Goal: Transaction & Acquisition: Purchase product/service

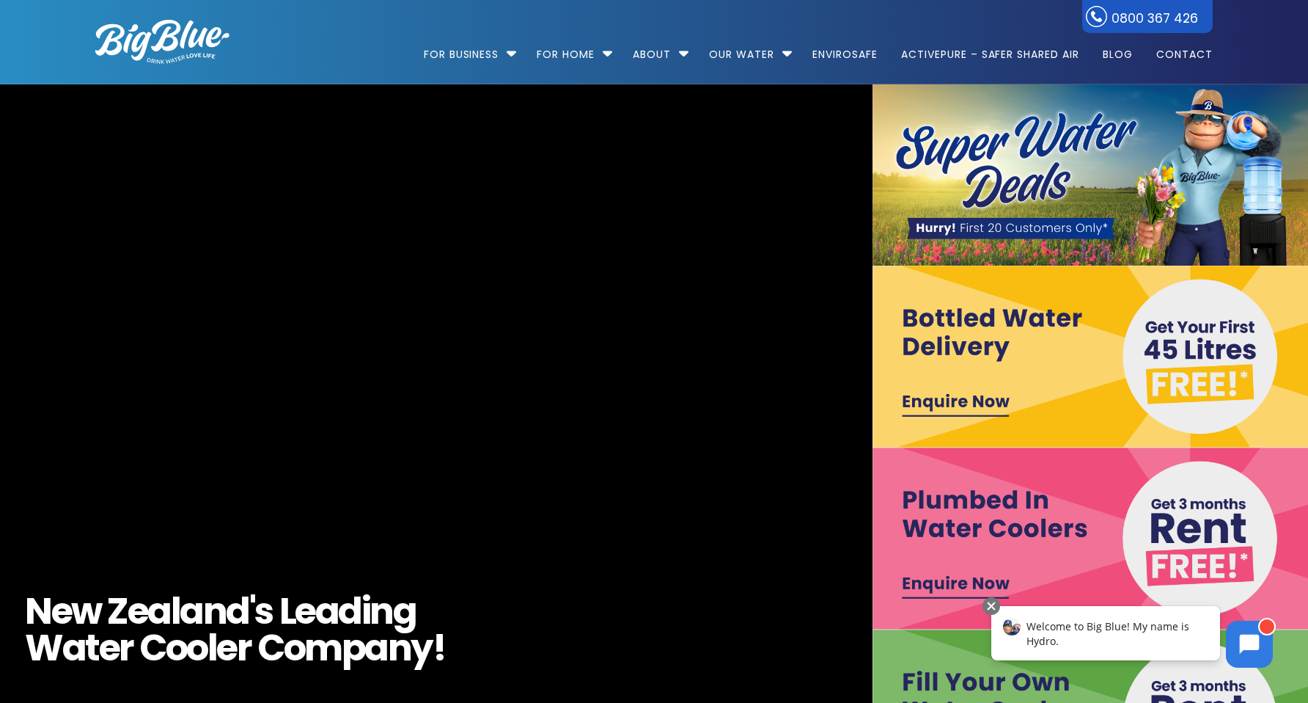
click at [938, 342] on img at bounding box center [1091, 356] width 437 height 182
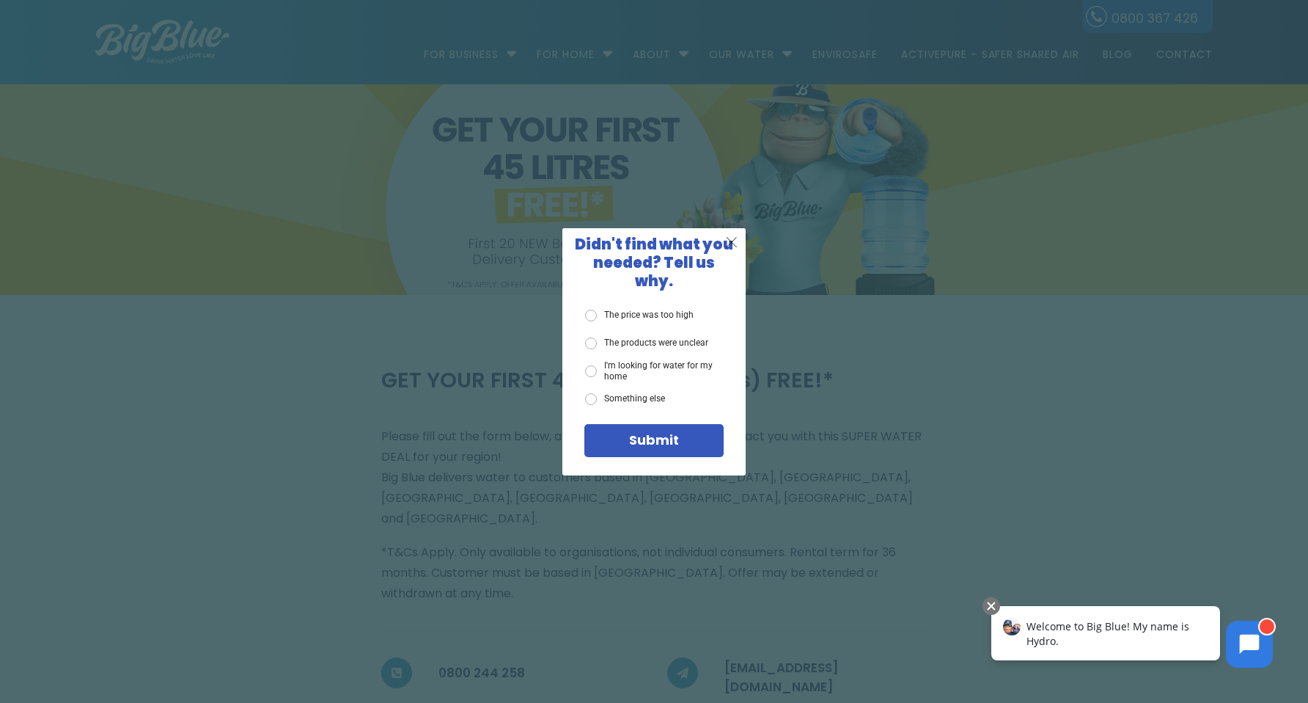
click at [734, 251] on span "X" at bounding box center [731, 241] width 13 height 18
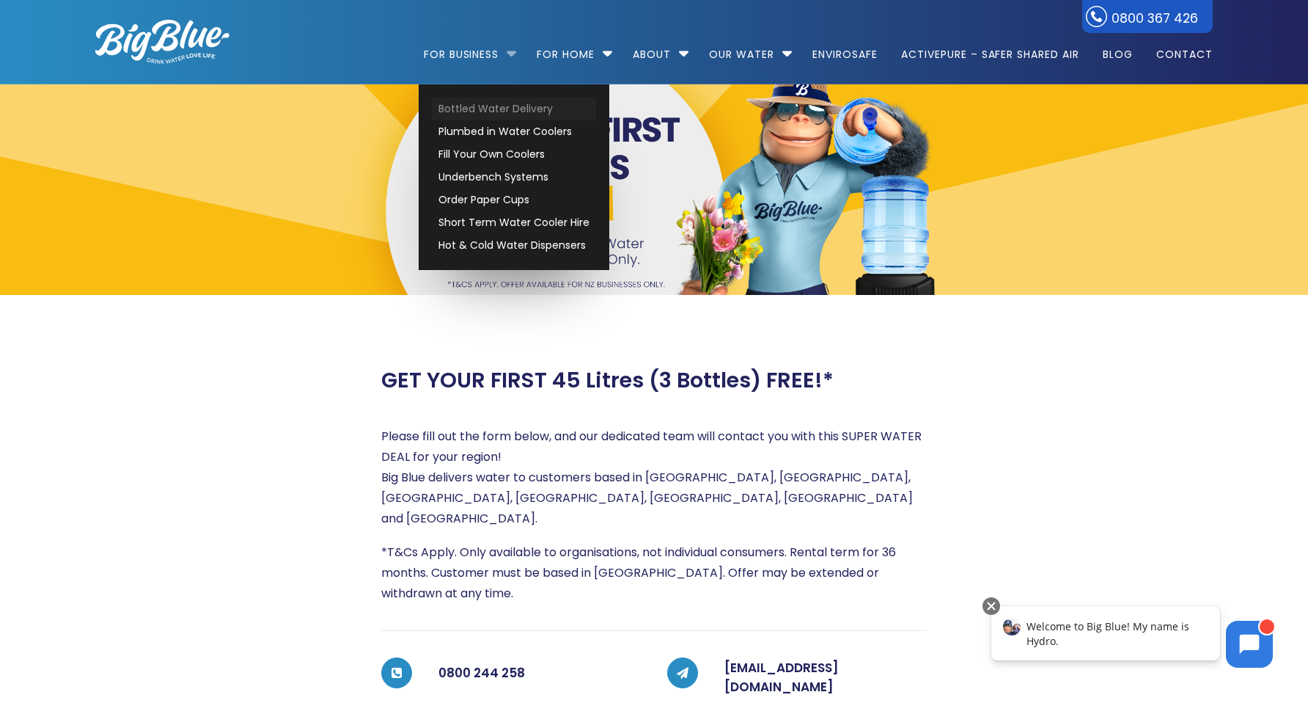
click at [483, 108] on link "Bottled Water Delivery" at bounding box center [514, 109] width 164 height 23
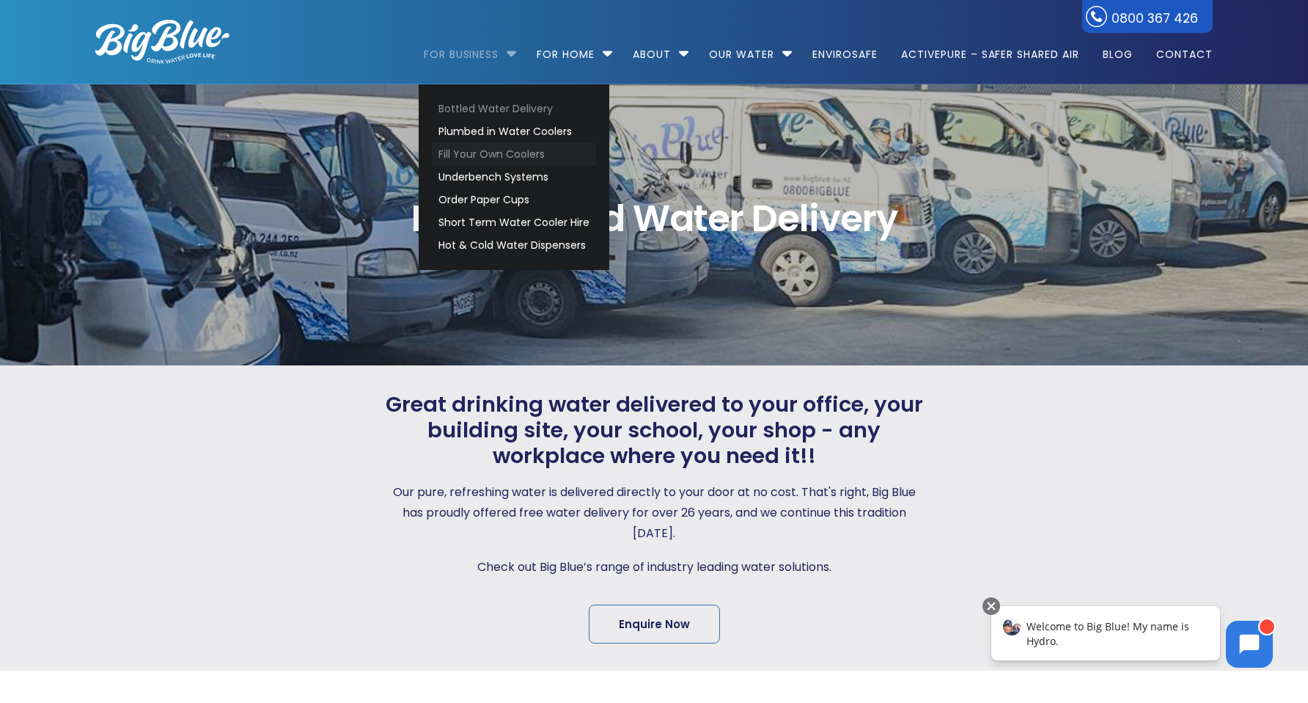
click at [467, 154] on link "Fill Your Own Coolers" at bounding box center [514, 154] width 164 height 23
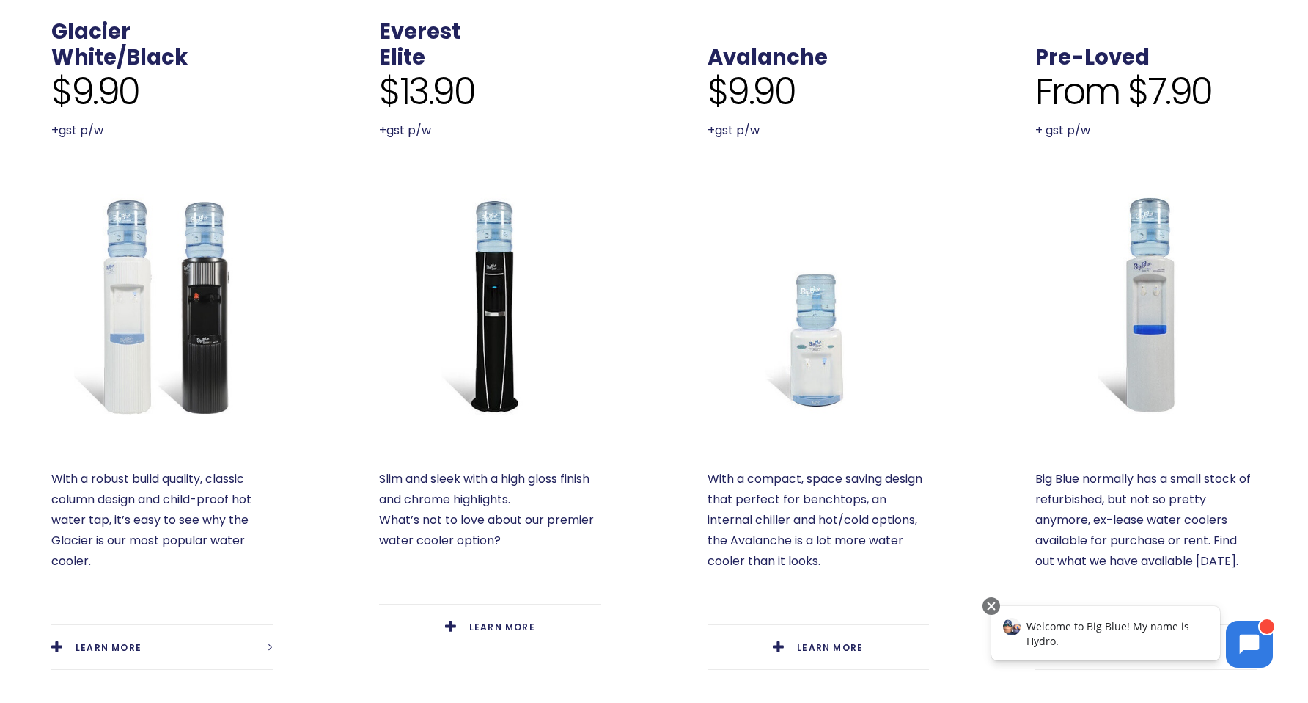
scroll to position [699, 0]
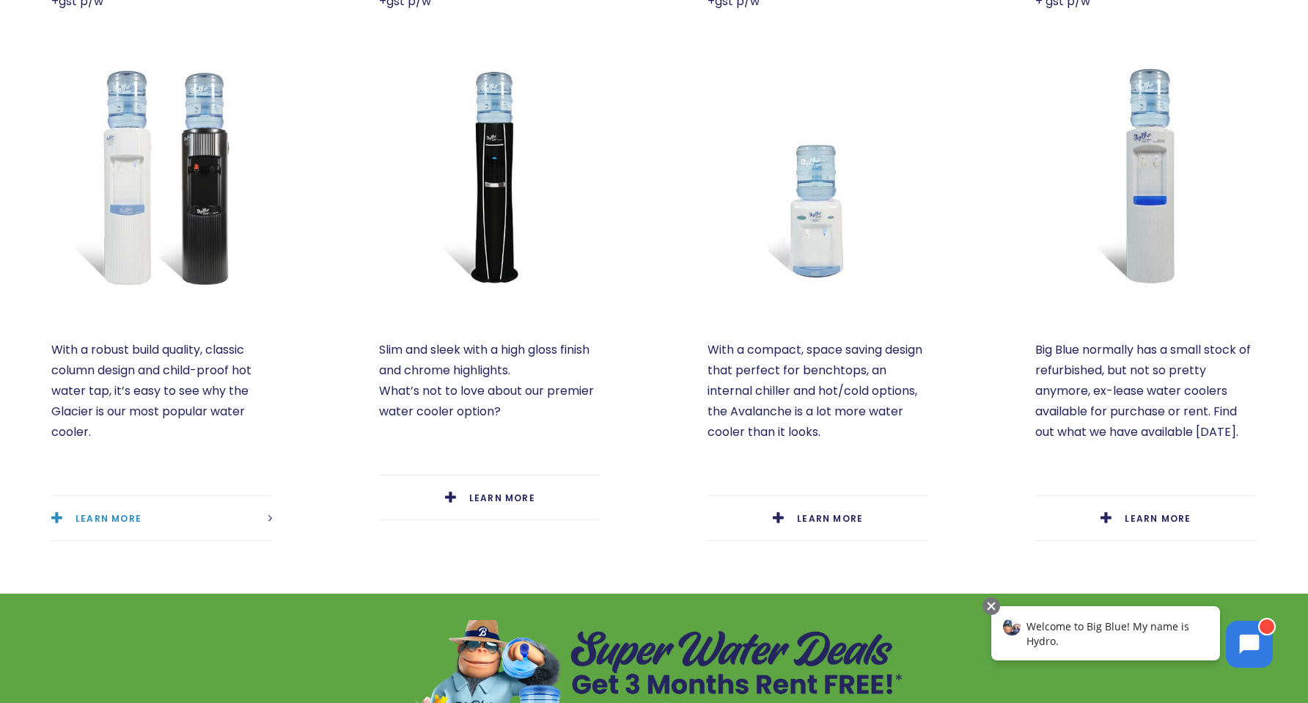
click at [106, 514] on span "LEARN MORE" at bounding box center [109, 518] width 66 height 12
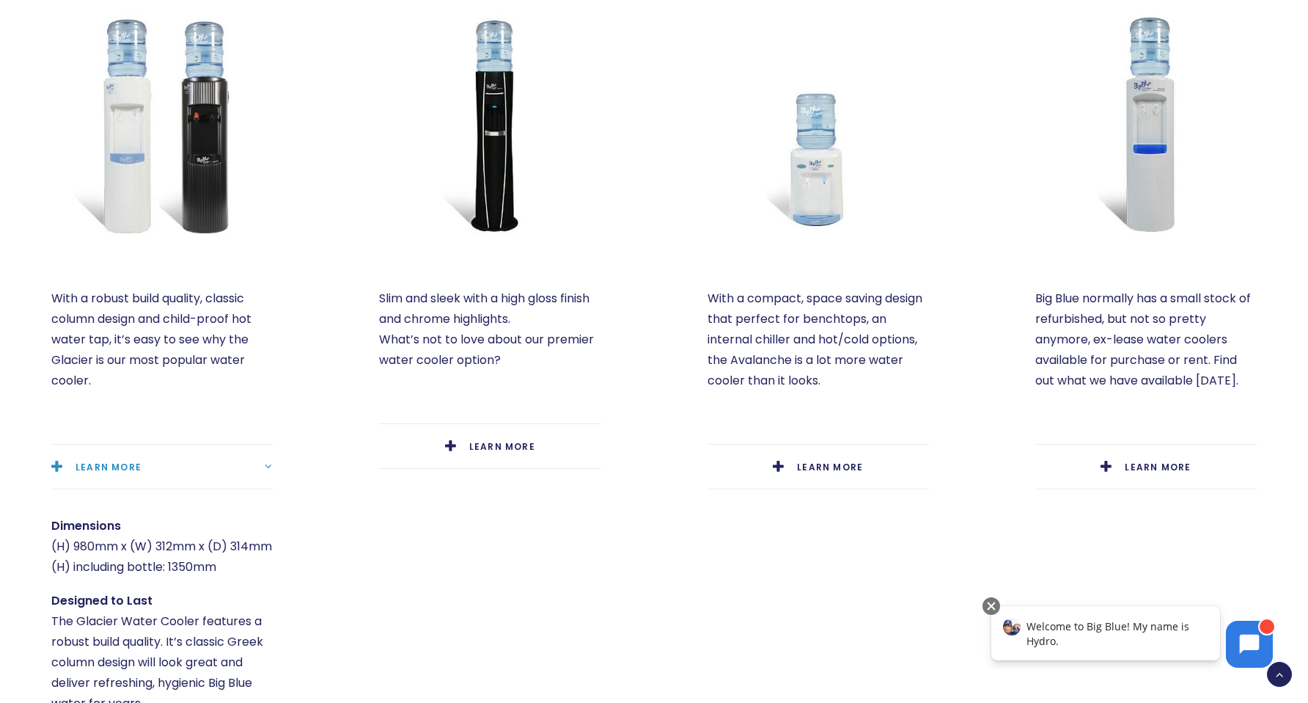
scroll to position [0, 0]
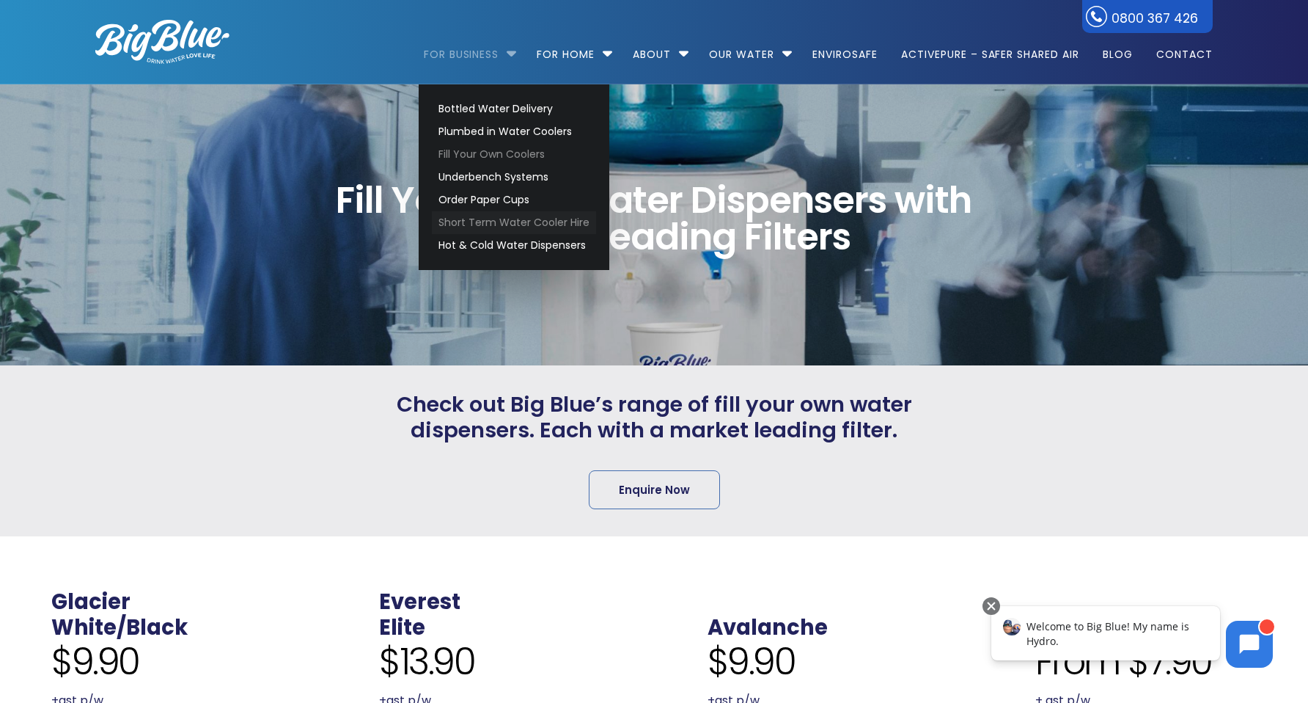
click at [481, 221] on link "Short Term Water Cooler Hire" at bounding box center [514, 222] width 164 height 23
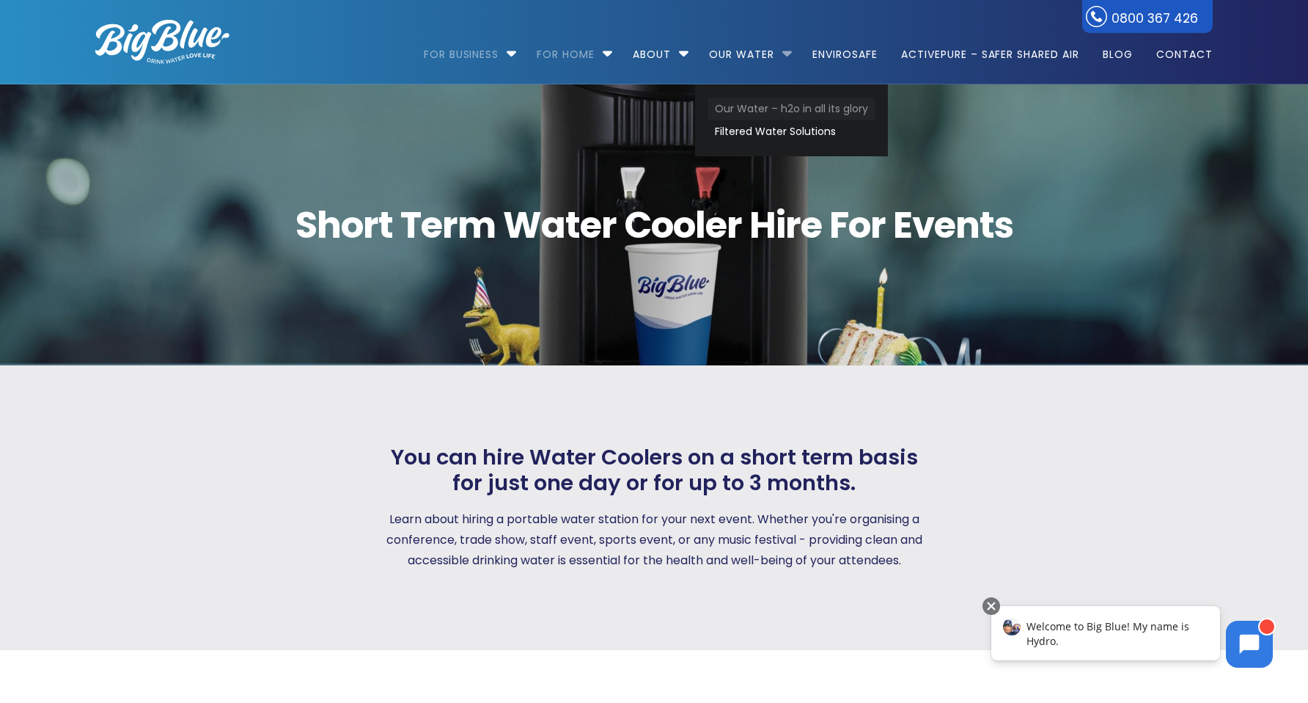
click at [760, 105] on link "Our Water – h2o in all its glory" at bounding box center [791, 109] width 166 height 23
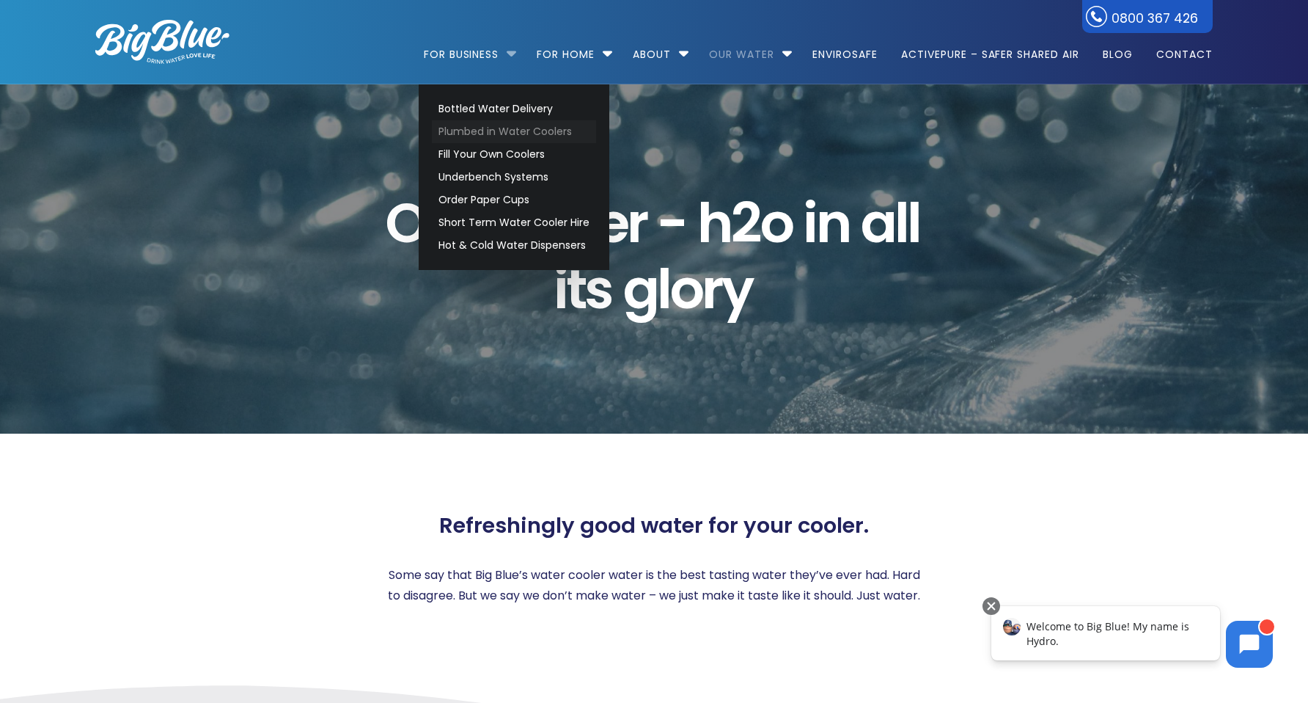
click at [466, 129] on link "Plumbed in Water Coolers" at bounding box center [514, 131] width 164 height 23
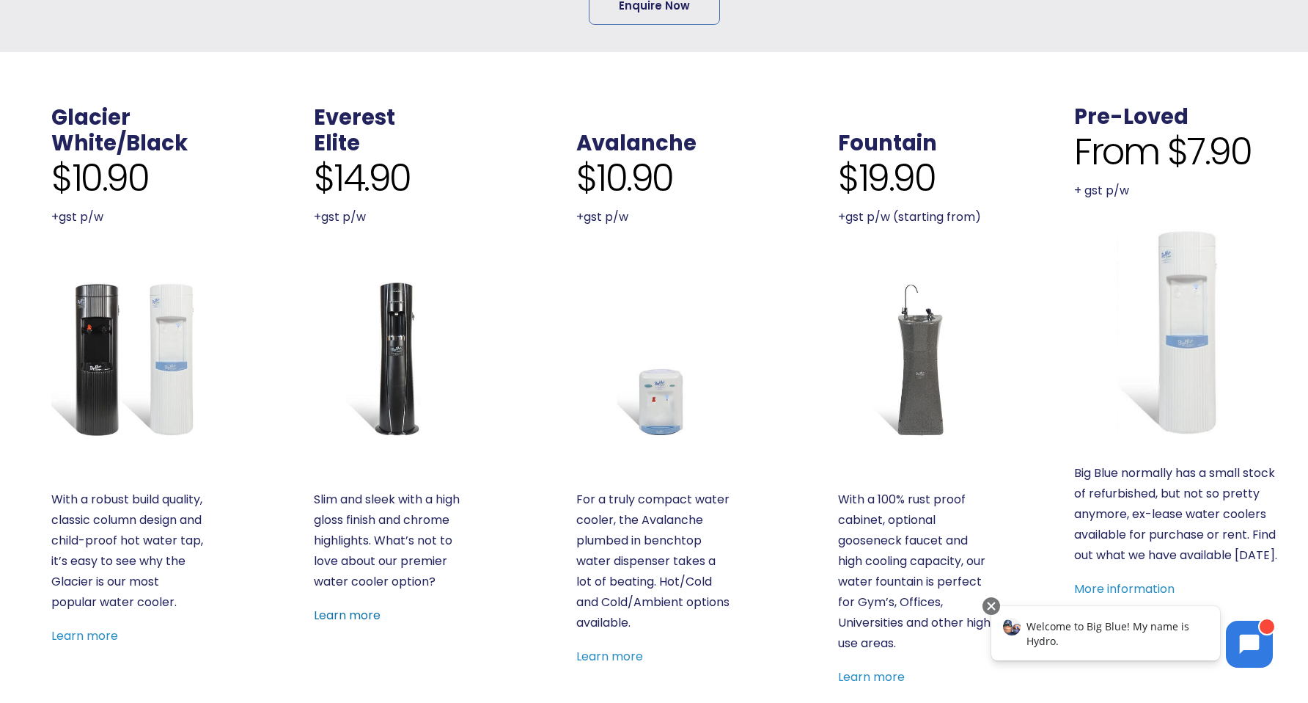
scroll to position [546, 0]
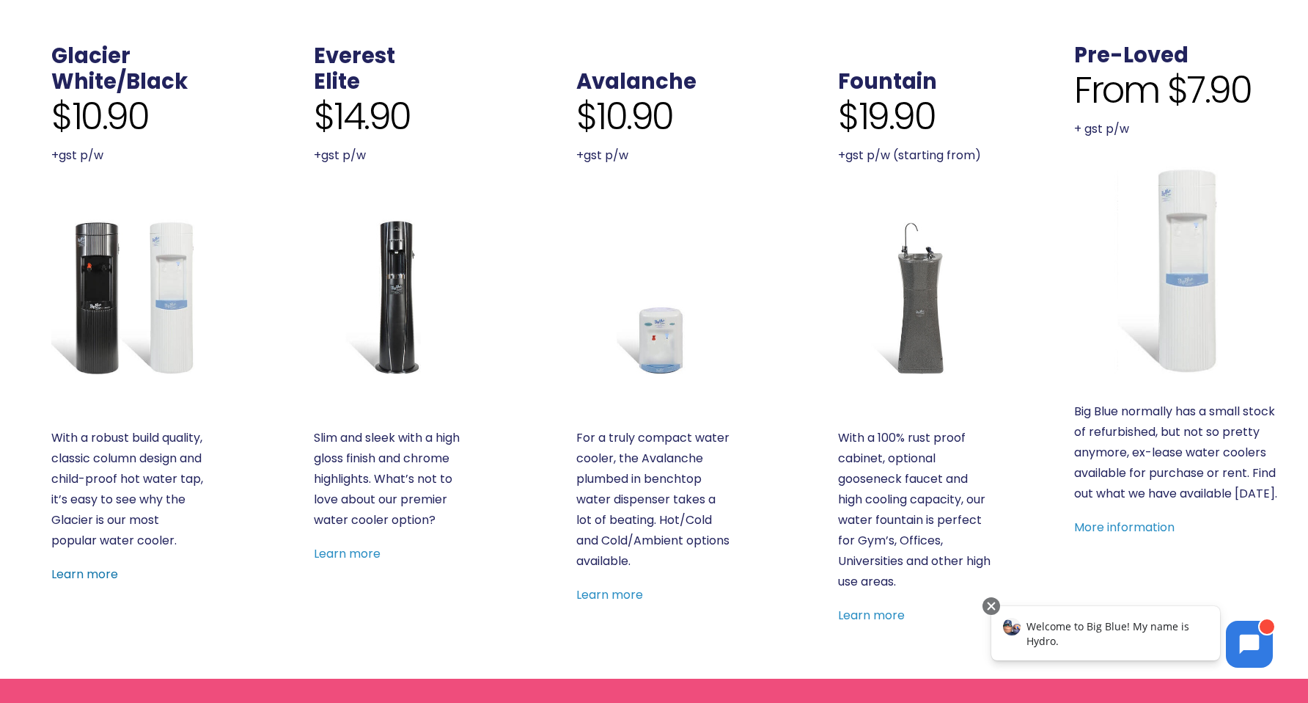
click at [80, 572] on link "Learn more" at bounding box center [84, 573] width 67 height 17
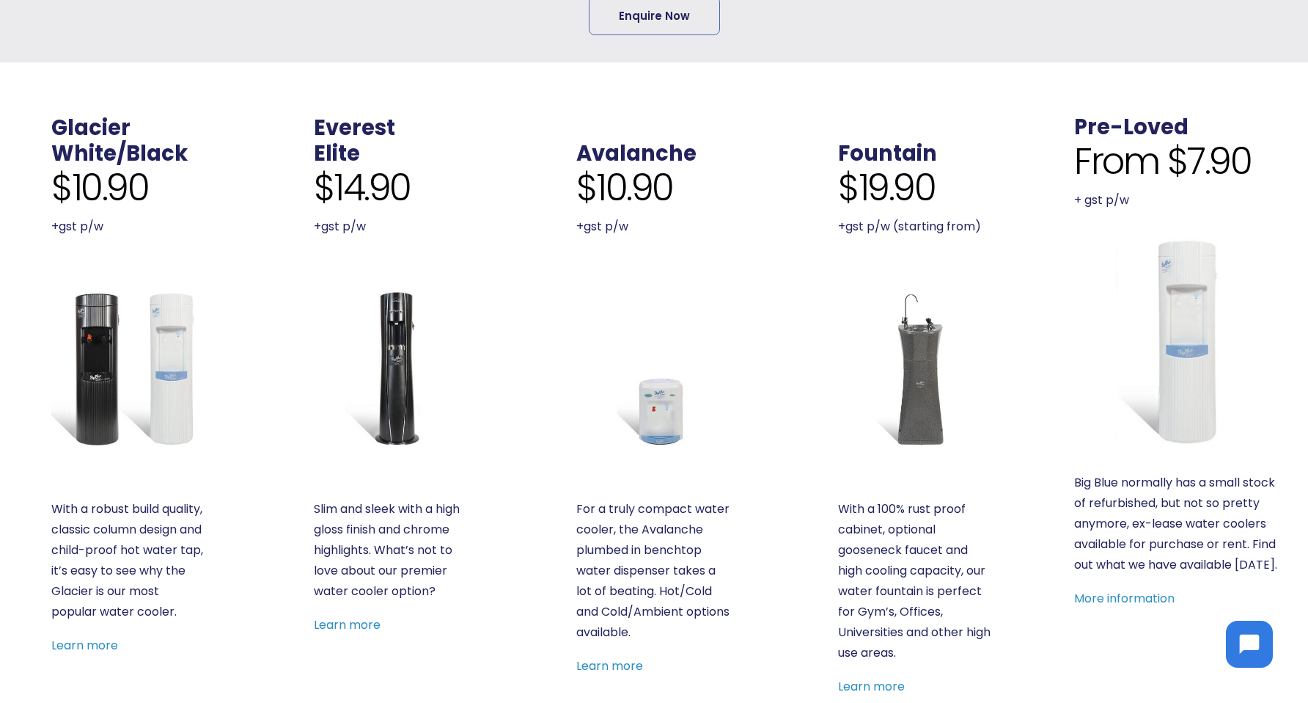
scroll to position [741, 0]
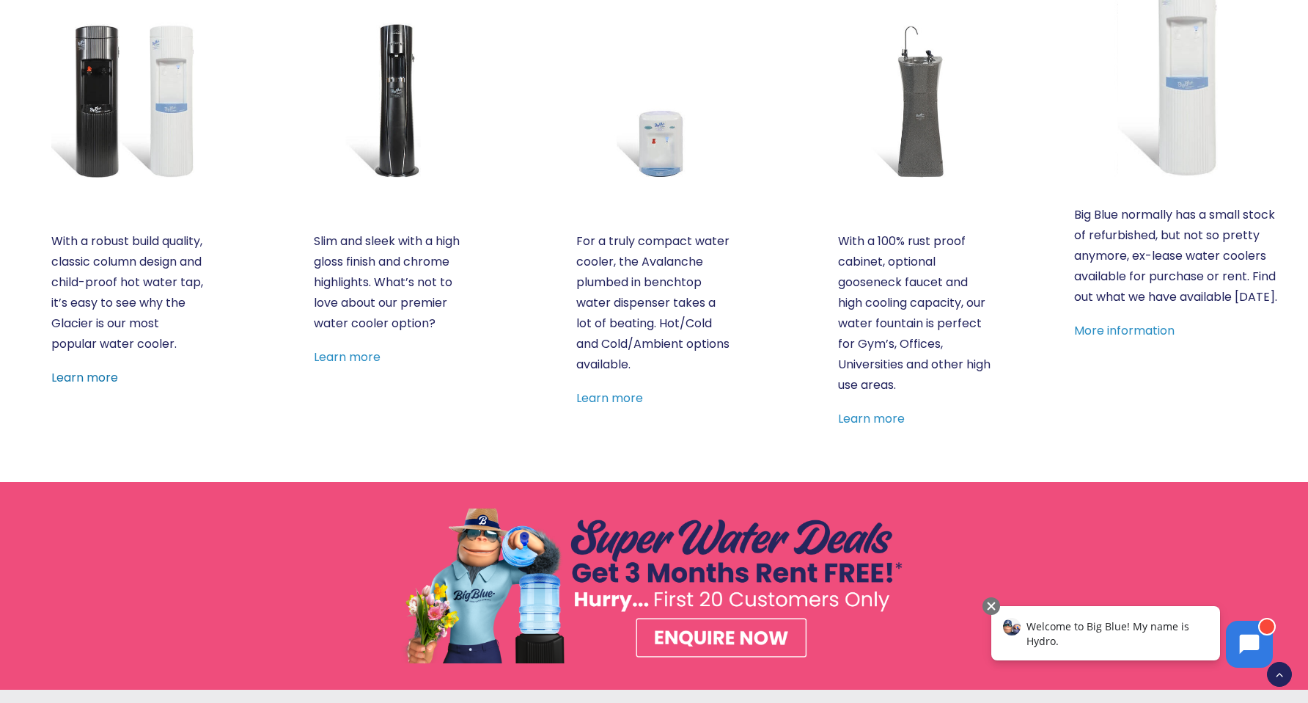
click at [92, 381] on link "Learn more" at bounding box center [84, 377] width 67 height 17
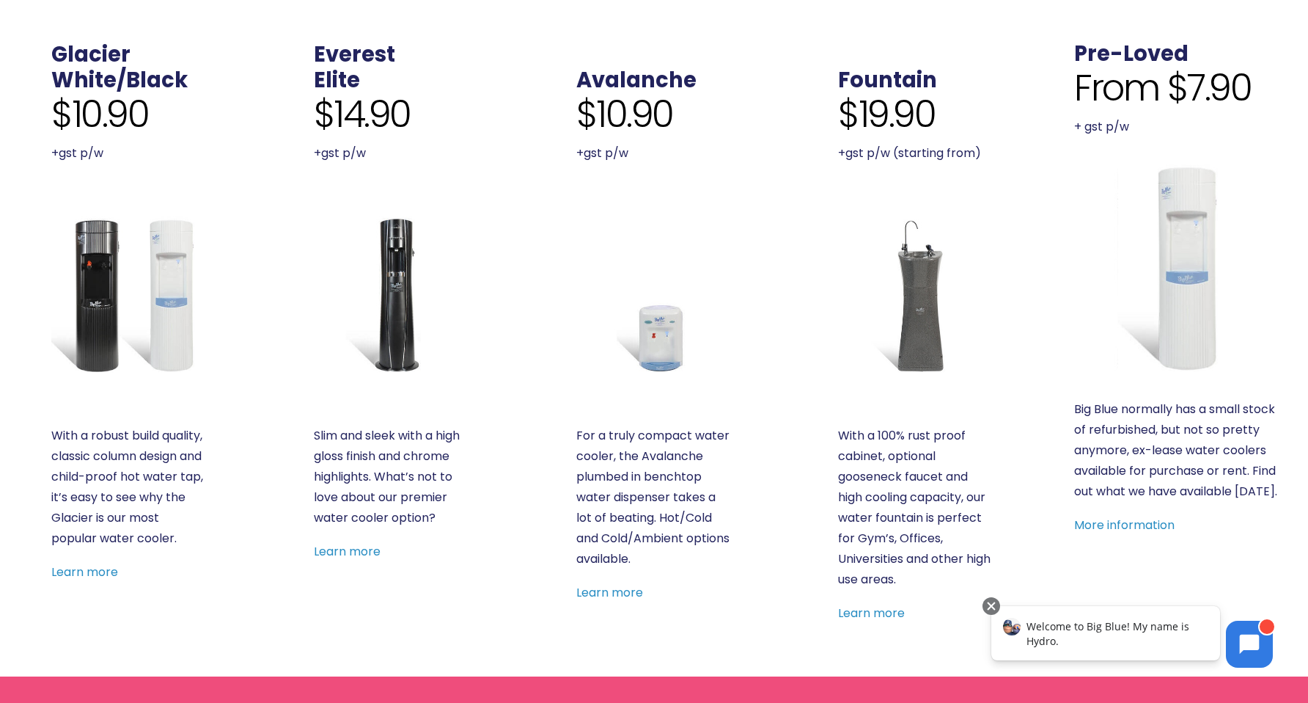
scroll to position [546, 0]
click at [352, 554] on link "Learn more" at bounding box center [347, 551] width 67 height 17
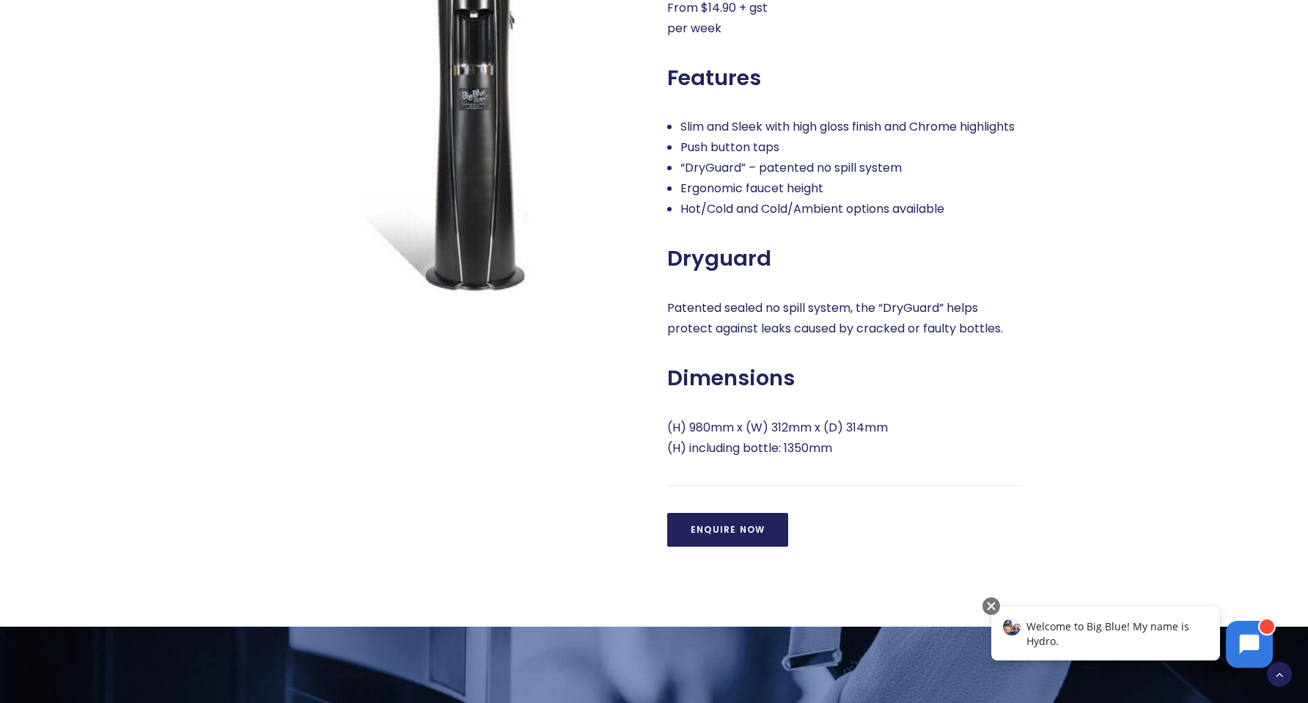
scroll to position [785, 0]
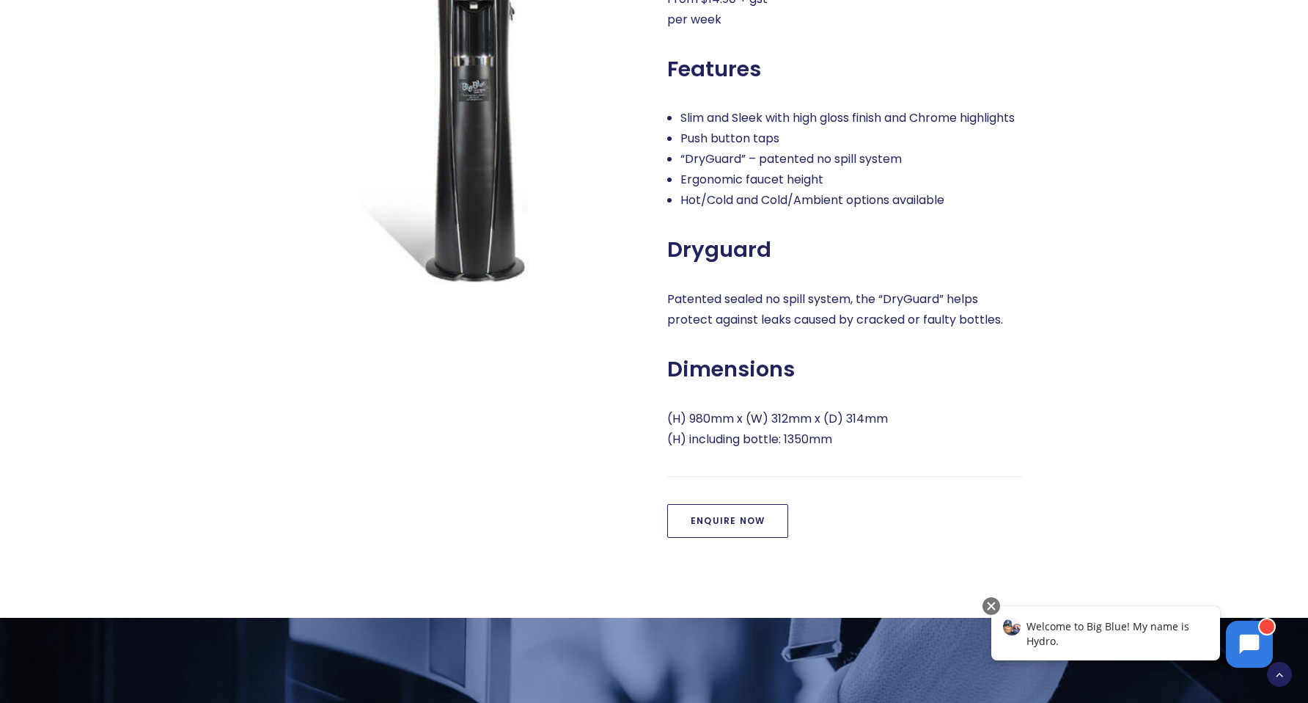
click at [724, 538] on link "Enquire Now" at bounding box center [727, 521] width 121 height 34
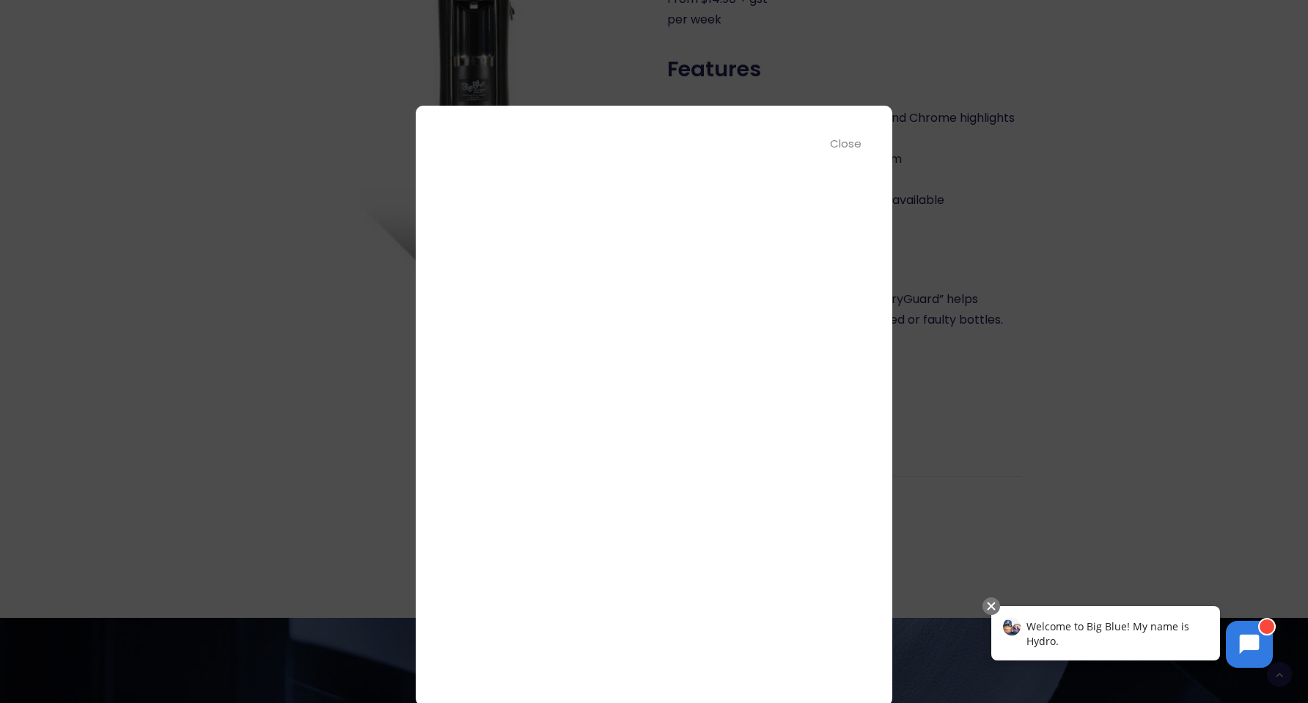
scroll to position [0, 0]
click at [834, 146] on div "Close" at bounding box center [846, 143] width 33 height 17
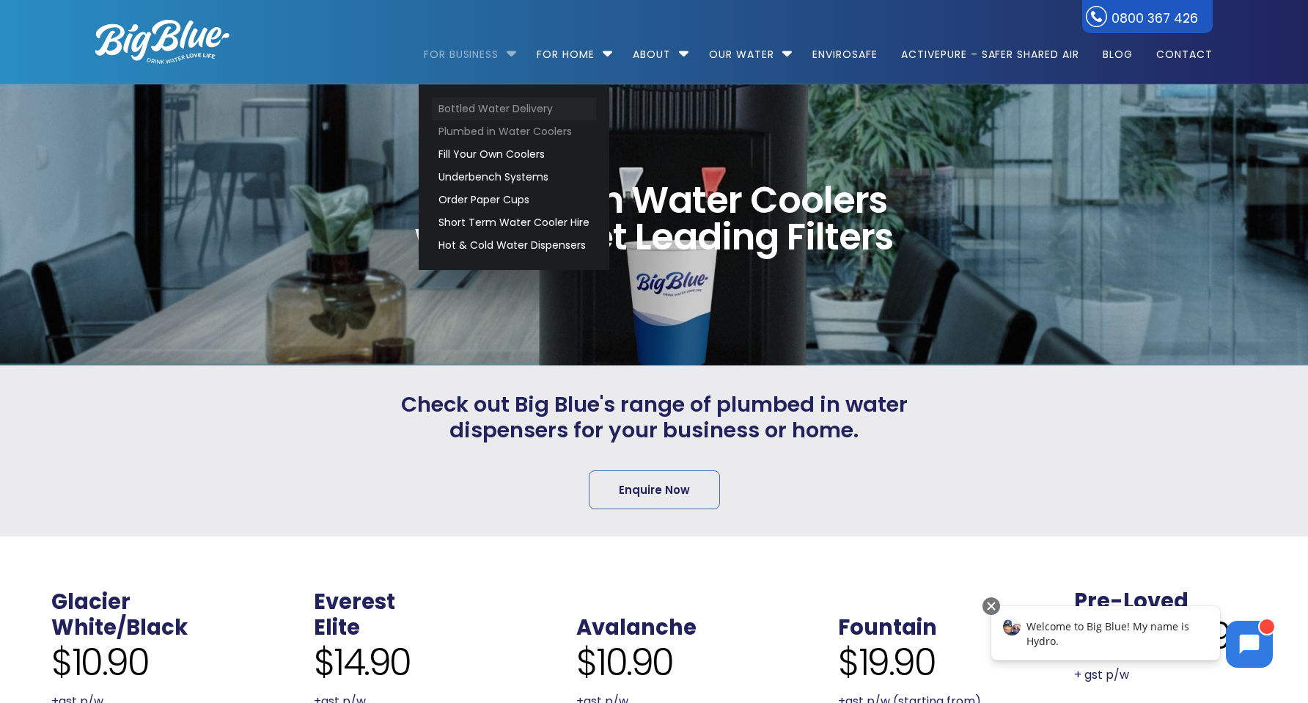
click at [458, 111] on link "Bottled Water Delivery" at bounding box center [514, 109] width 164 height 23
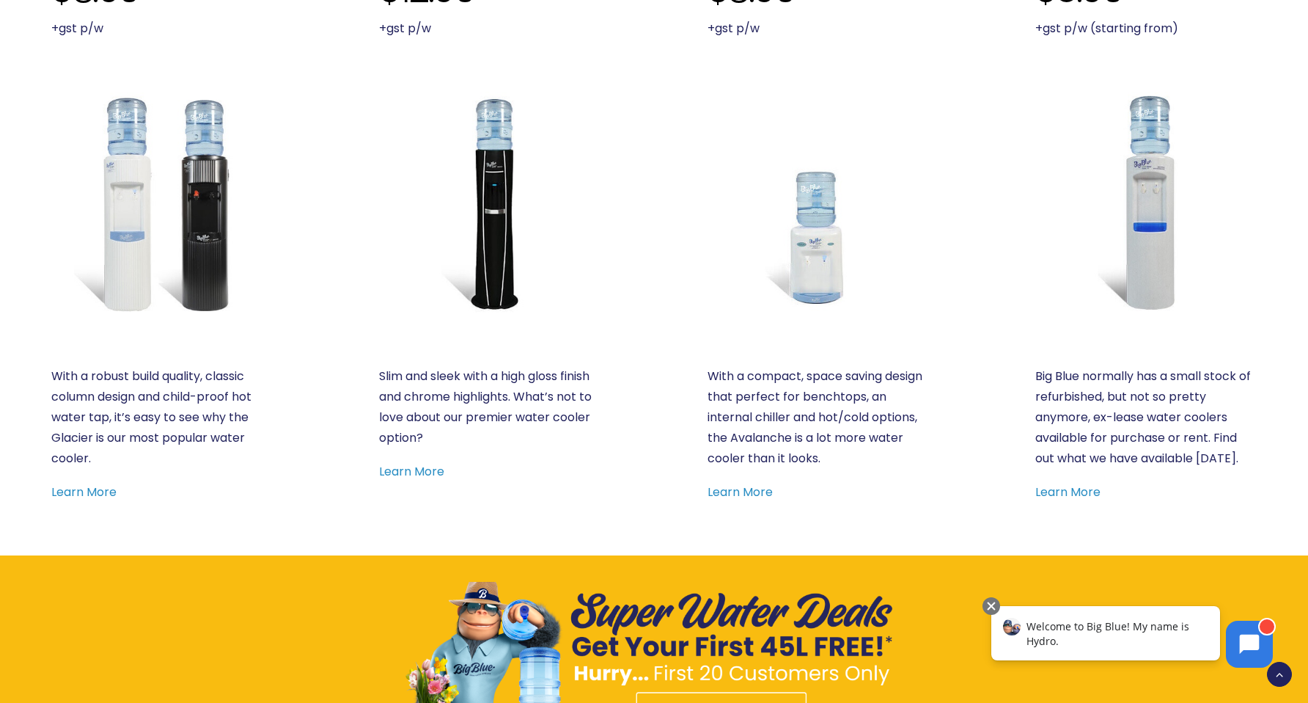
scroll to position [788, 0]
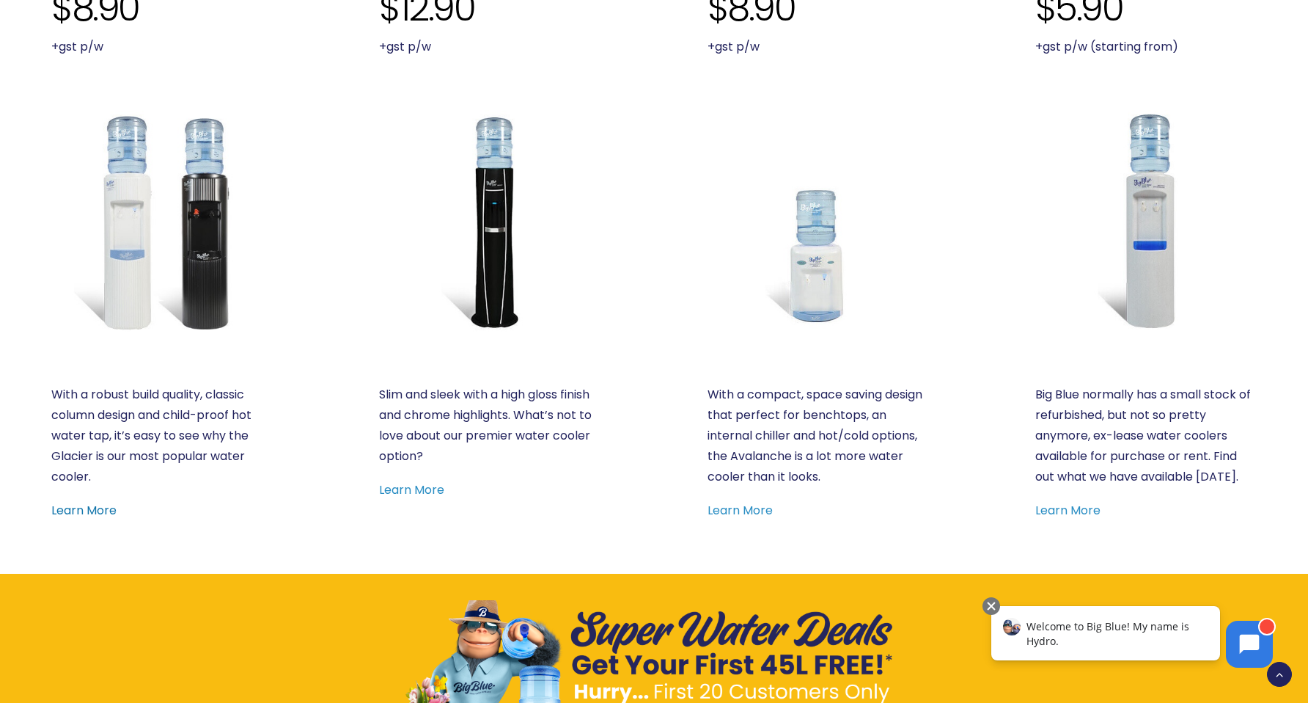
click at [81, 510] on link "Learn More" at bounding box center [83, 510] width 65 height 17
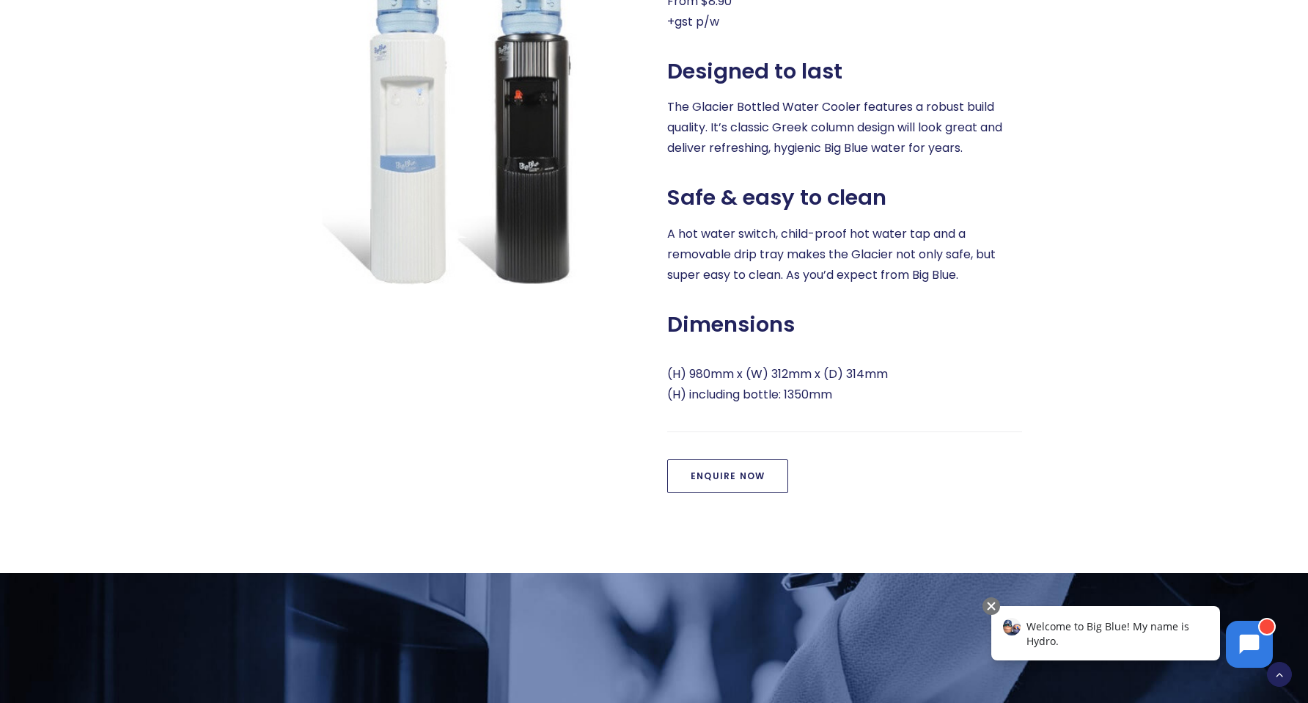
click at [740, 482] on link "Enquire Now" at bounding box center [727, 476] width 121 height 34
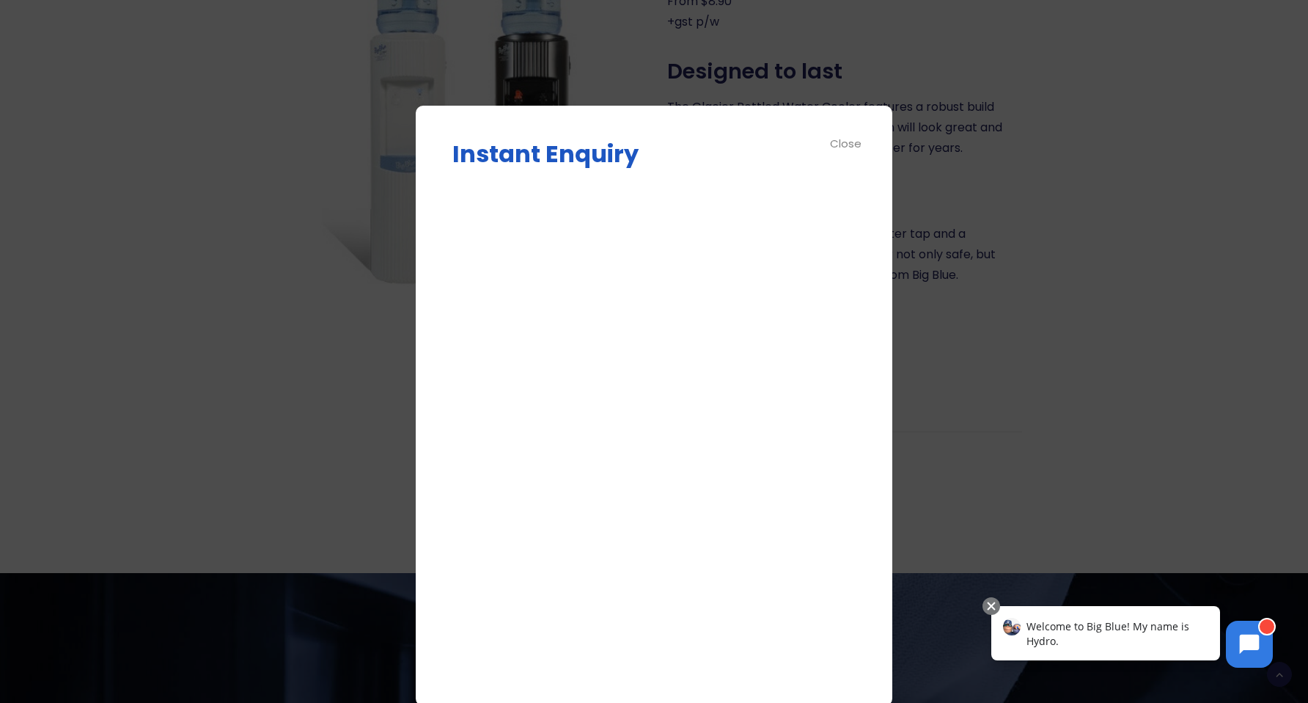
scroll to position [38, 0]
click at [852, 141] on div "Close" at bounding box center [846, 143] width 33 height 17
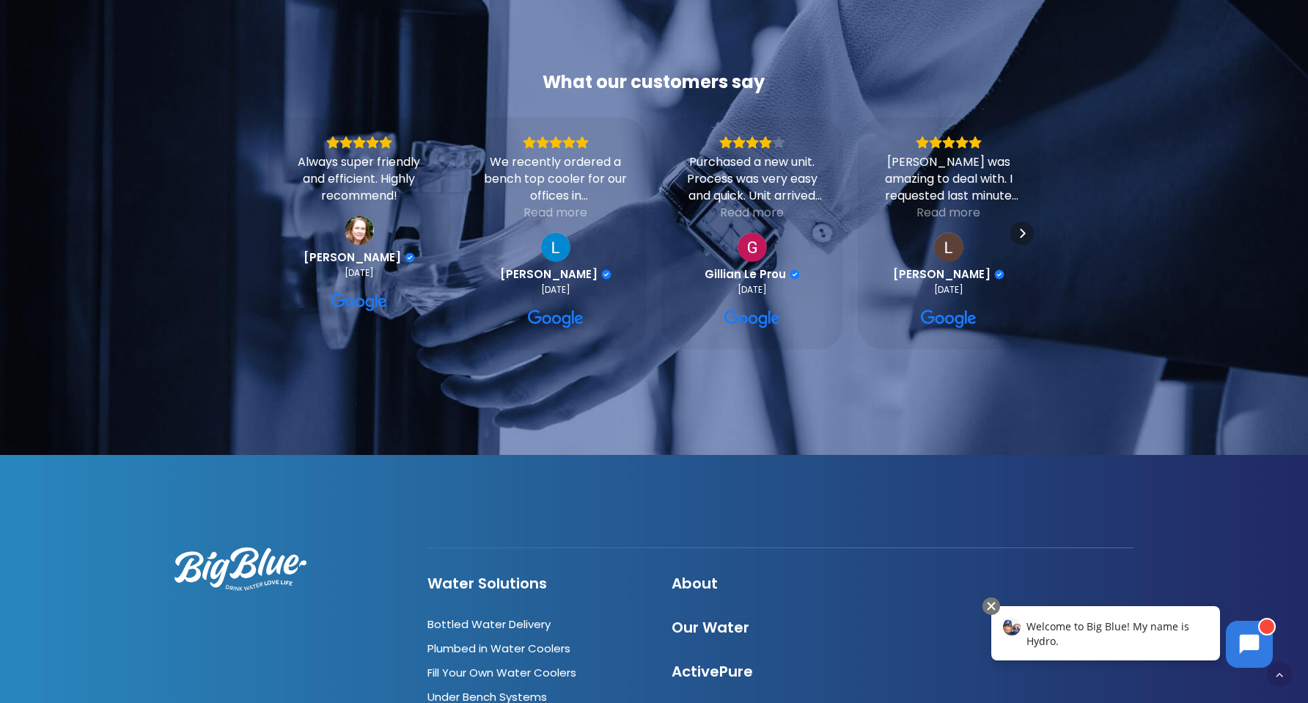
scroll to position [1463, 0]
